Goal: Navigation & Orientation: Find specific page/section

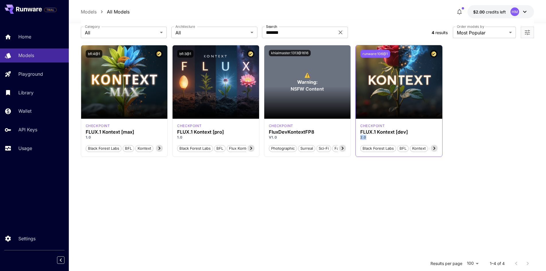
click at [380, 54] on button "runware:106@1" at bounding box center [375, 54] width 30 height 8
click at [434, 211] on section "Launch in Playground bfl:4@1 checkpoint FLUX.1 Kontext [max] 1.0 Black Forest L…" at bounding box center [308, 180] width 454 height 271
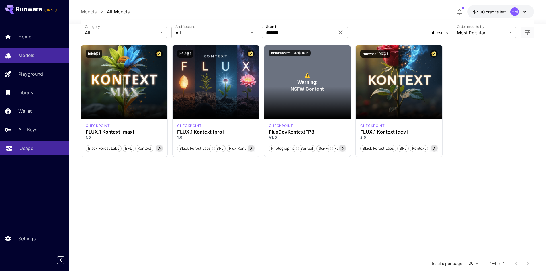
click at [34, 147] on div "Usage" at bounding box center [41, 148] width 45 height 7
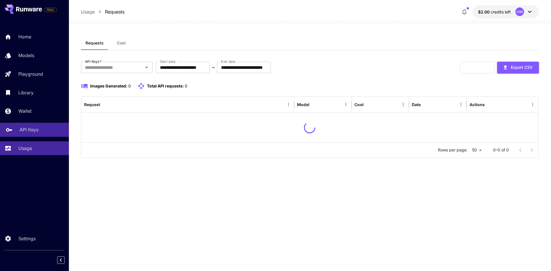
click at [33, 125] on link "API Keys" at bounding box center [34, 130] width 69 height 14
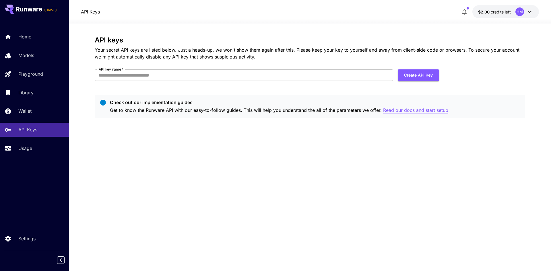
click at [418, 111] on p "Read our docs and start setup" at bounding box center [415, 110] width 65 height 7
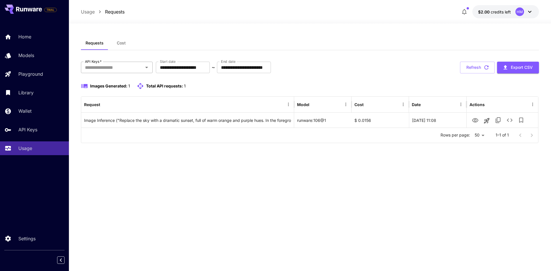
click at [91, 67] on input "API Keys   *" at bounding box center [112, 67] width 59 height 8
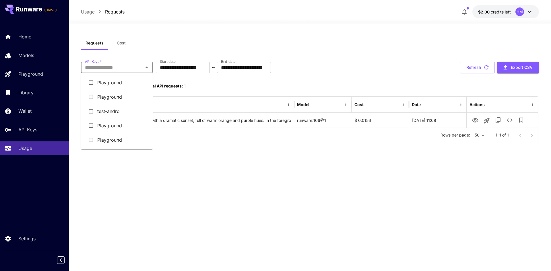
click at [165, 52] on div "**********" at bounding box center [310, 92] width 458 height 112
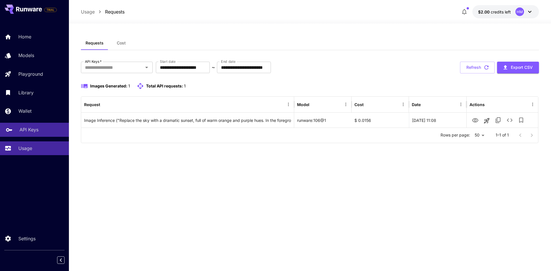
click at [27, 128] on p "API Keys" at bounding box center [28, 129] width 19 height 7
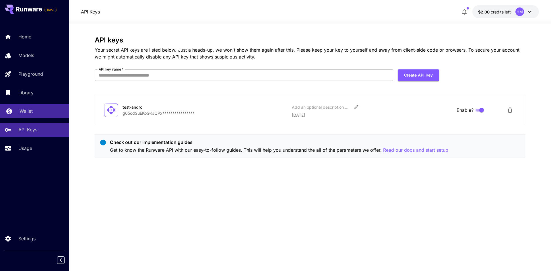
click at [25, 111] on p "Wallet" at bounding box center [25, 111] width 13 height 7
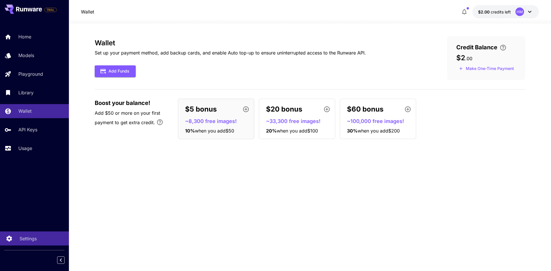
click at [36, 239] on p "Settings" at bounding box center [27, 238] width 17 height 7
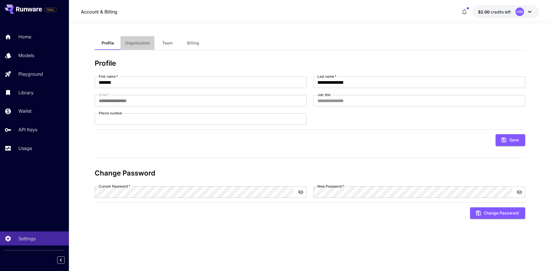
click at [147, 44] on span "Organization" at bounding box center [137, 42] width 25 height 5
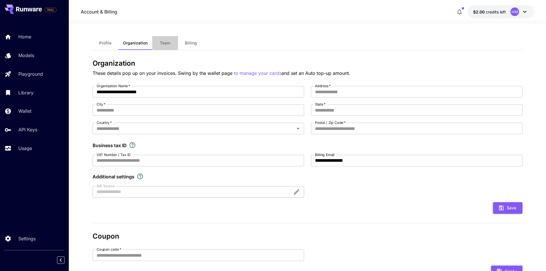
click at [162, 46] on button "Team" at bounding box center [165, 43] width 26 height 14
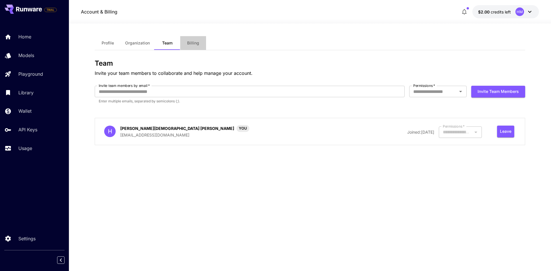
click at [190, 42] on span "Billing" at bounding box center [193, 42] width 12 height 5
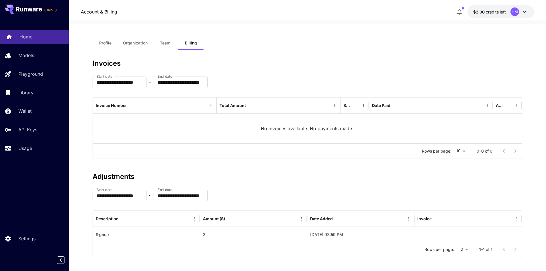
click at [27, 37] on p "Home" at bounding box center [25, 36] width 13 height 7
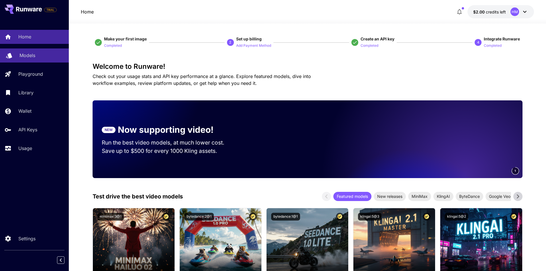
click at [32, 56] on p "Models" at bounding box center [27, 55] width 16 height 7
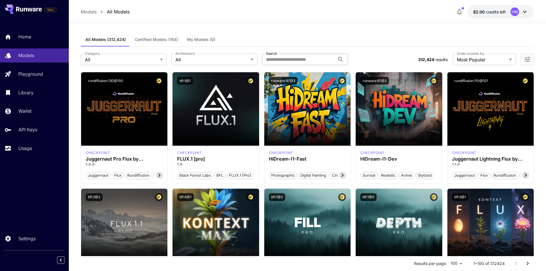
click at [273, 62] on input "Search" at bounding box center [298, 59] width 73 height 11
type input "*******"
